Goal: Task Accomplishment & Management: Manage account settings

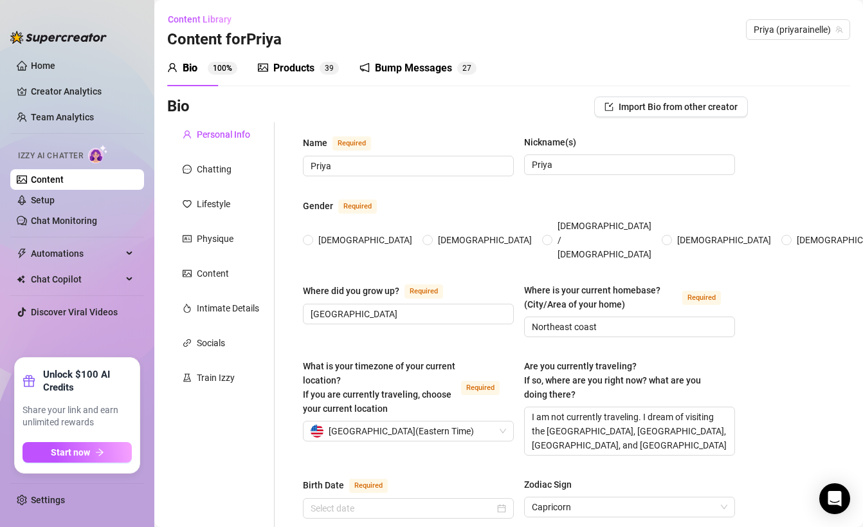
radio input "true"
type input "[DATE]"
click at [55, 200] on link "Setup" at bounding box center [43, 200] width 24 height 10
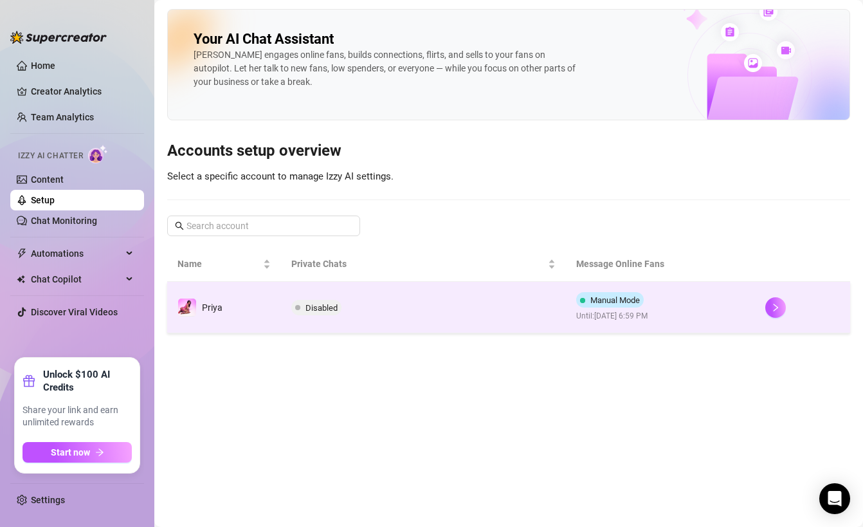
click at [366, 298] on td "Disabled" at bounding box center [423, 307] width 285 height 51
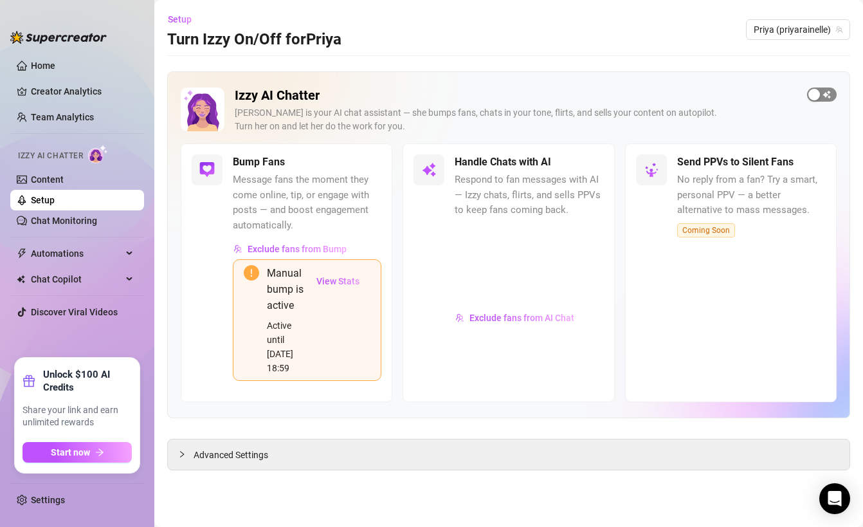
click at [830, 95] on span "button" at bounding box center [822, 94] width 30 height 14
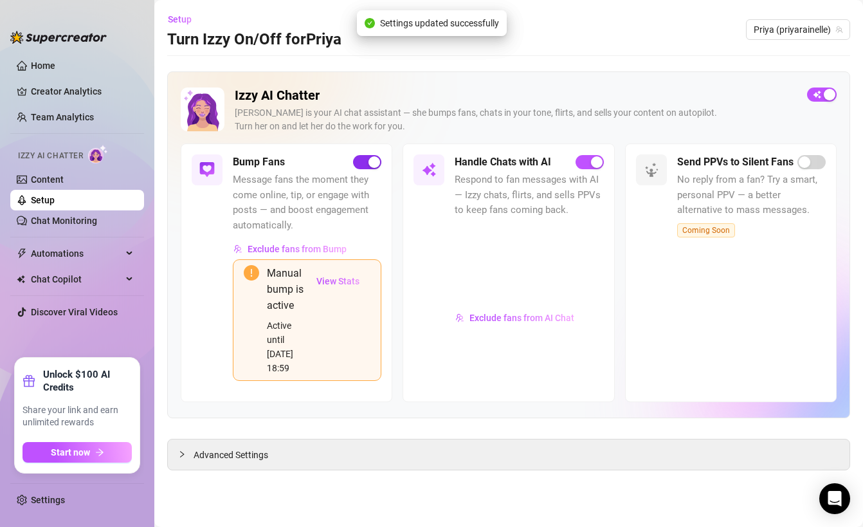
click at [368, 164] on button "button" at bounding box center [367, 162] width 28 height 14
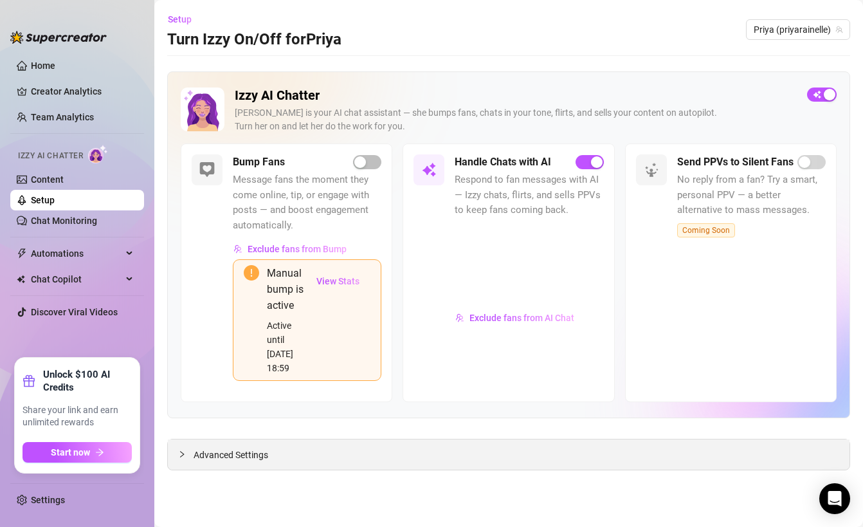
click at [205, 448] on span "Advanced Settings" at bounding box center [231, 455] width 75 height 14
